Goal: Task Accomplishment & Management: Complete application form

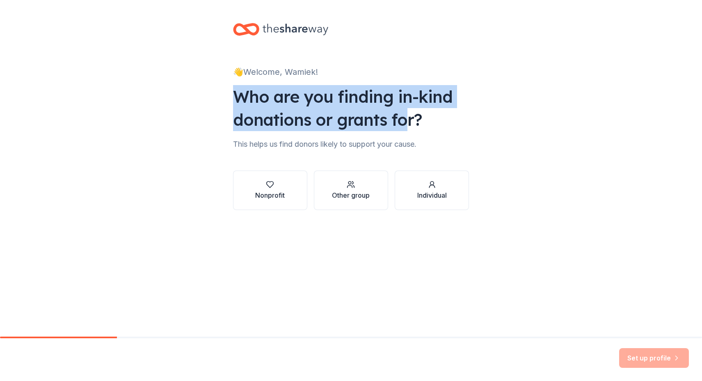
drag, startPoint x: 232, startPoint y: 101, endPoint x: 394, endPoint y: 132, distance: 165.1
click at [398, 131] on div "👋 Welcome, Wamiek! Who are you finding in-kind donations or grants for? This he…" at bounding box center [351, 124] width 263 height 249
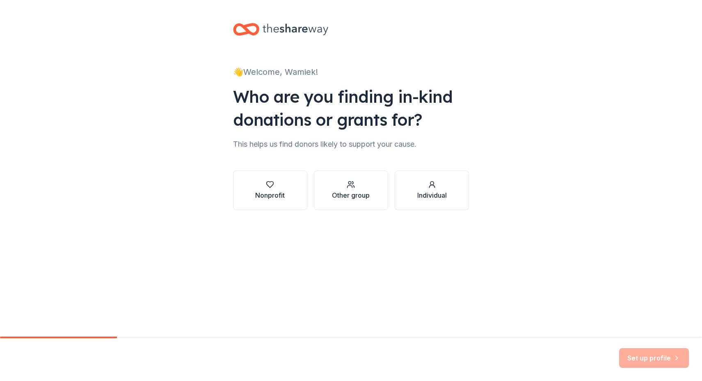
drag, startPoint x: 346, startPoint y: 146, endPoint x: 339, endPoint y: 147, distance: 6.6
click at [345, 146] on div "This helps us find donors likely to support your cause." at bounding box center [351, 144] width 236 height 13
drag, startPoint x: 267, startPoint y: 194, endPoint x: 274, endPoint y: 195, distance: 6.6
click at [269, 194] on div "Nonprofit" at bounding box center [270, 195] width 30 height 10
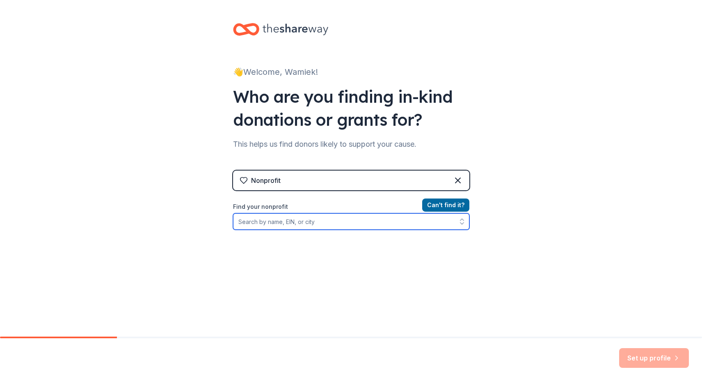
click at [318, 218] on input "Find your nonprofit" at bounding box center [351, 221] width 236 height 16
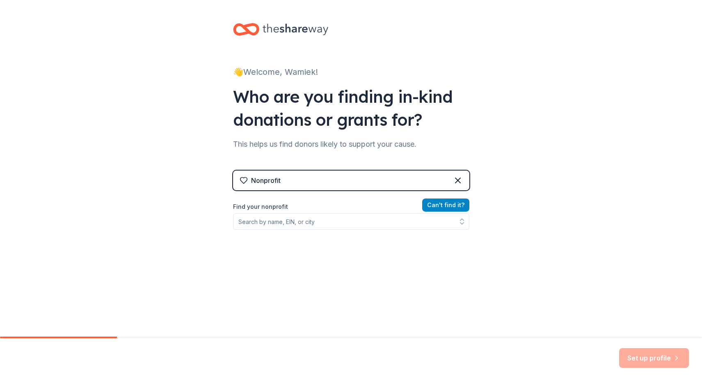
click at [448, 210] on button "Can ' t find it?" at bounding box center [445, 204] width 47 height 13
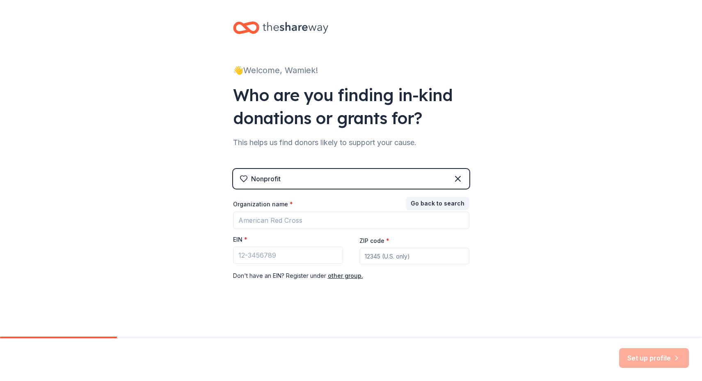
scroll to position [1, 0]
click at [315, 181] on div "Nonprofit" at bounding box center [351, 179] width 236 height 20
drag, startPoint x: 475, startPoint y: 184, endPoint x: 456, endPoint y: 183, distance: 18.9
click at [468, 184] on div "👋 Welcome, Wamiek! Who are you finding in-kind donations or grants for? This he…" at bounding box center [351, 168] width 263 height 338
click at [456, 183] on icon at bounding box center [458, 179] width 10 height 10
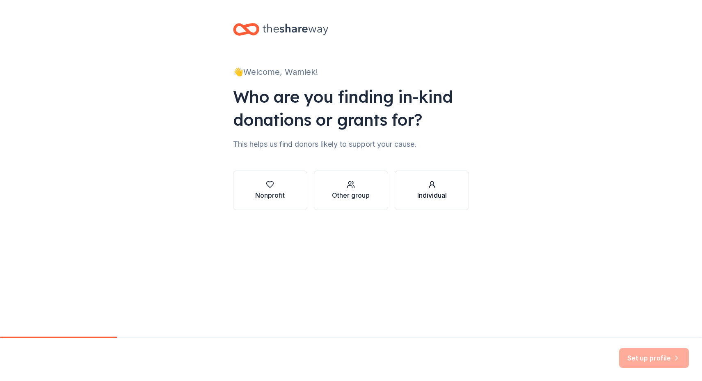
scroll to position [0, 0]
click at [333, 184] on div "button" at bounding box center [351, 184] width 38 height 8
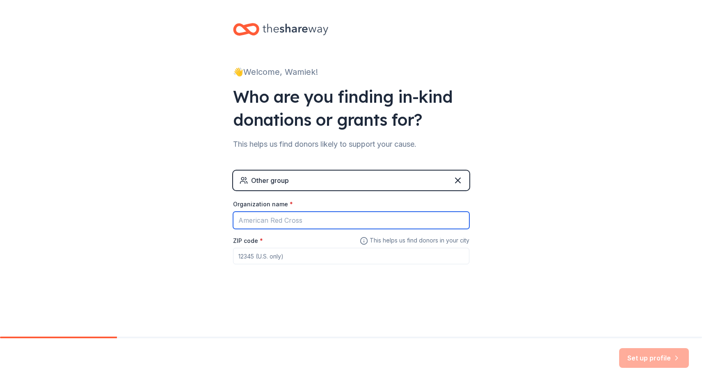
click at [318, 223] on input "Organization name *" at bounding box center [351, 219] width 236 height 17
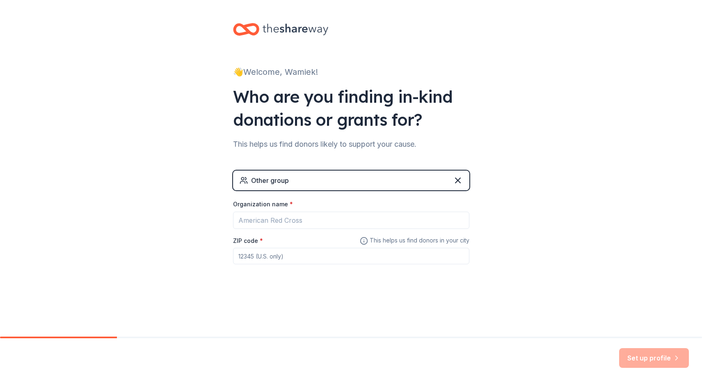
drag, startPoint x: 448, startPoint y: 248, endPoint x: 514, endPoint y: 280, distance: 73.4
click at [498, 272] on div "👋 Welcome, Wamiek! Who are you finding in-kind donations or grants for? This he…" at bounding box center [351, 160] width 702 height 320
click at [558, 296] on div "👋 Welcome, Wamiek! Who are you finding in-kind donations or grants for? This he…" at bounding box center [351, 160] width 702 height 320
click at [457, 182] on icon at bounding box center [458, 180] width 10 height 10
